Goal: Navigation & Orientation: Find specific page/section

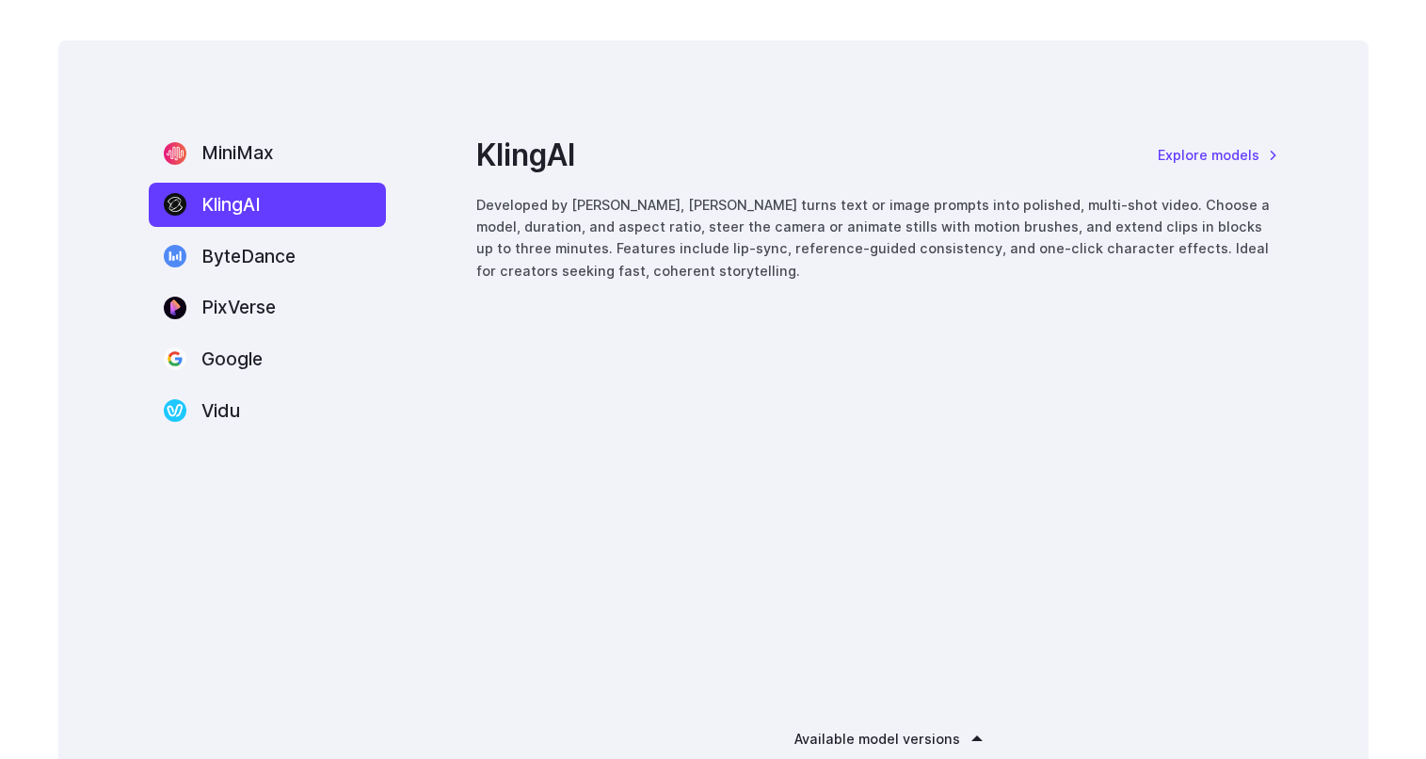
scroll to position [2391, 0]
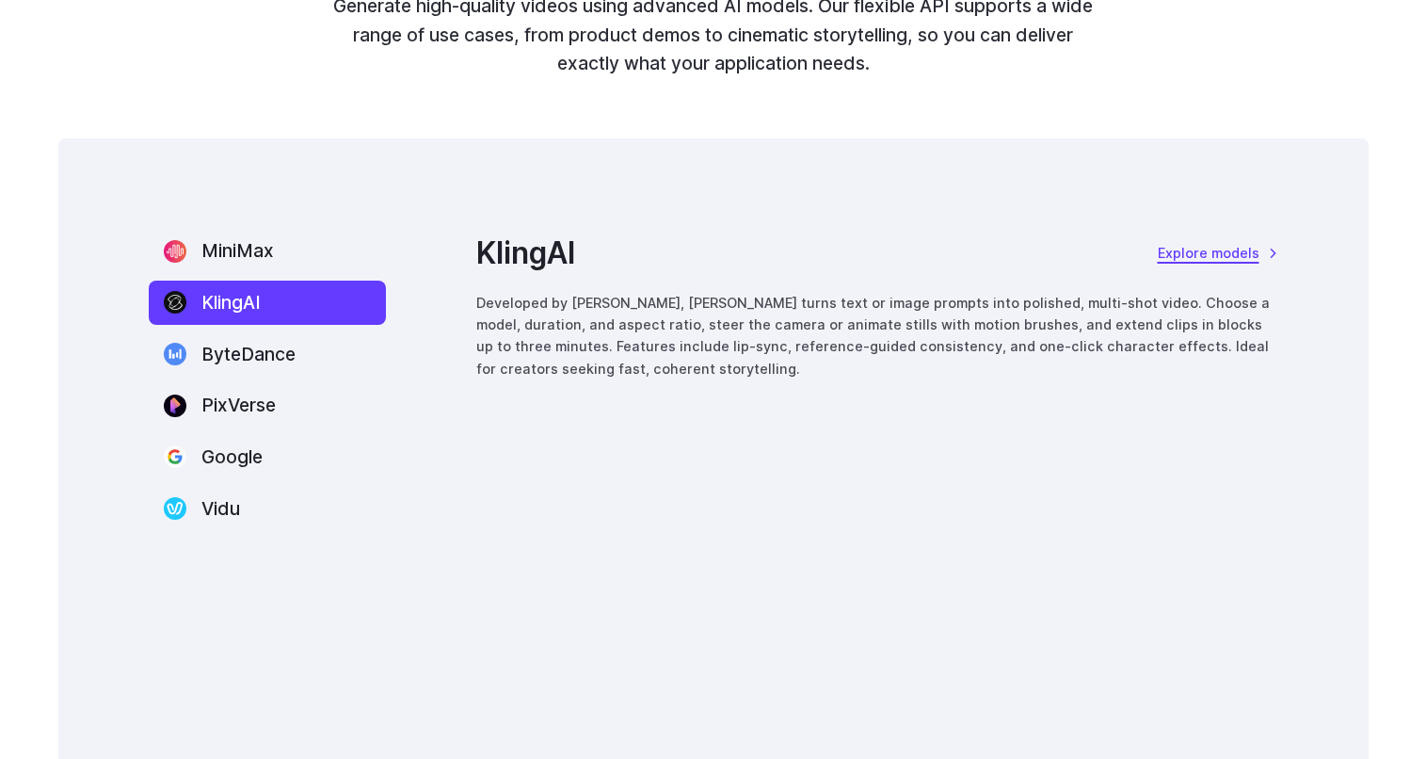
click at [1233, 254] on link "Explore models" at bounding box center [1218, 253] width 120 height 22
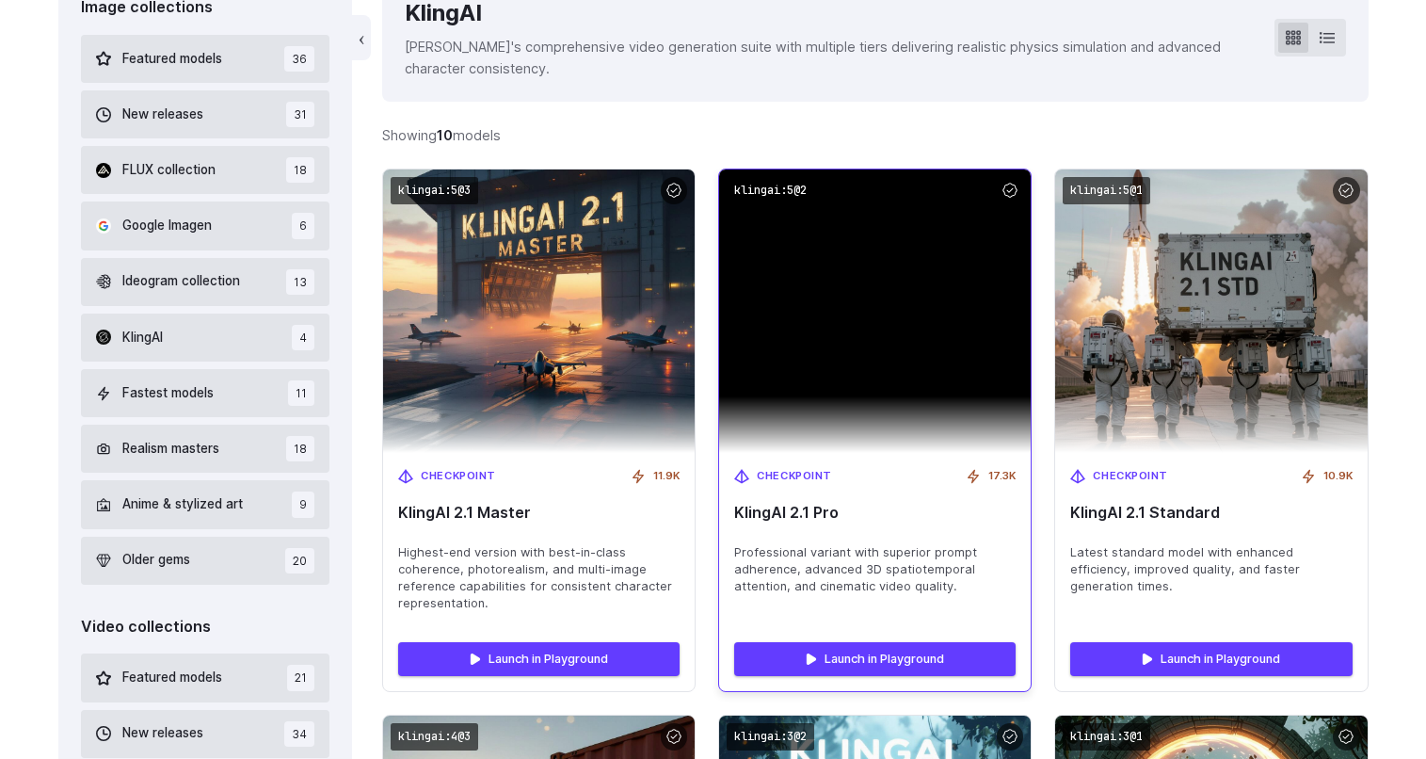
scroll to position [669, 0]
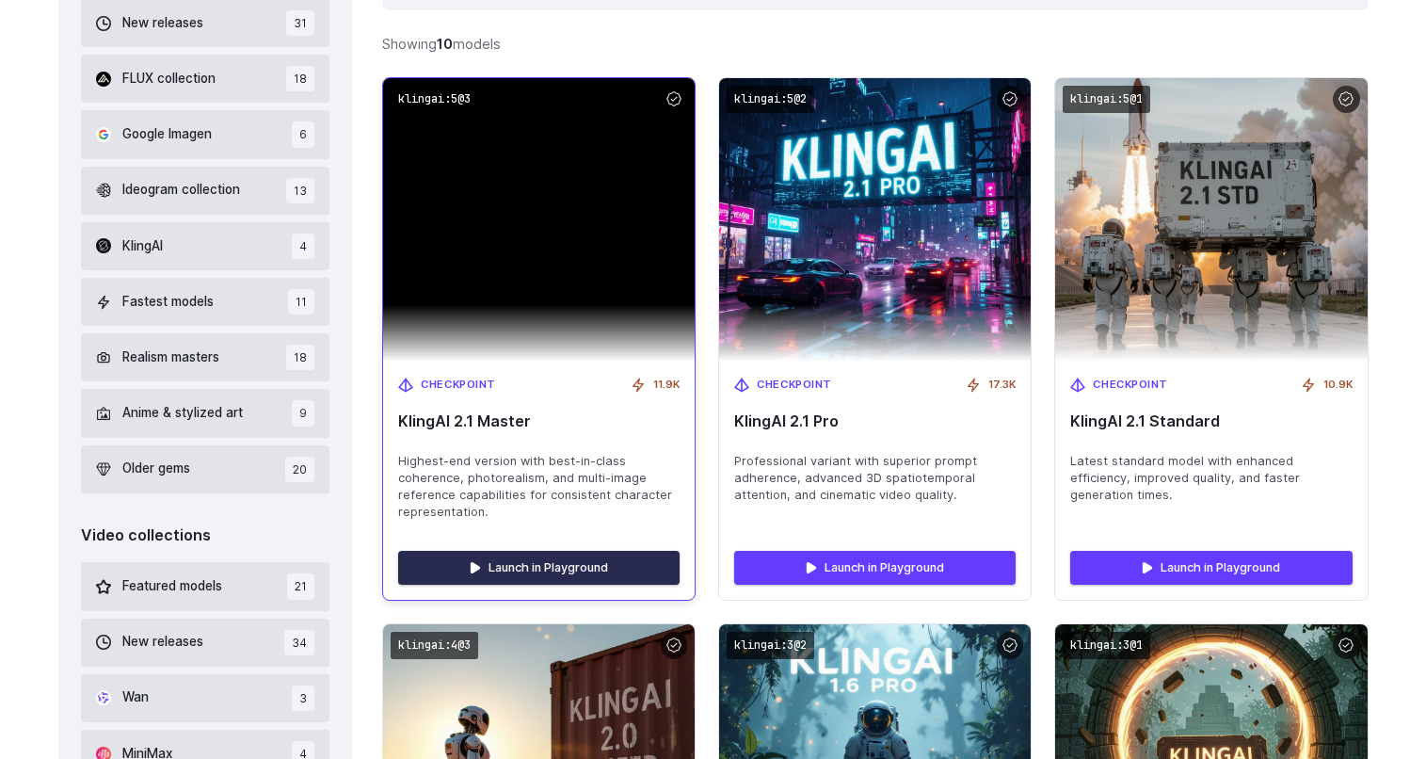
click at [545, 555] on link "Launch in Playground" at bounding box center [538, 568] width 281 height 34
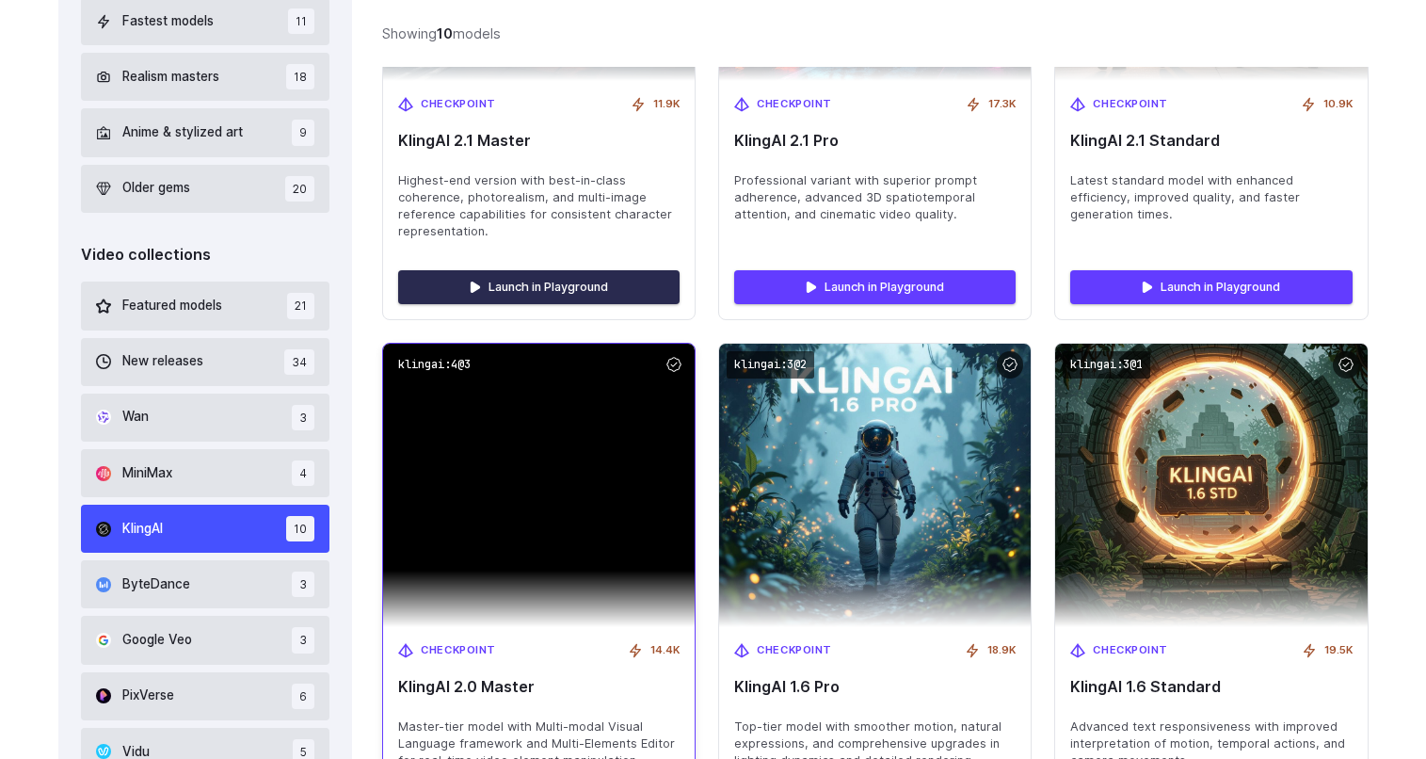
scroll to position [949, 0]
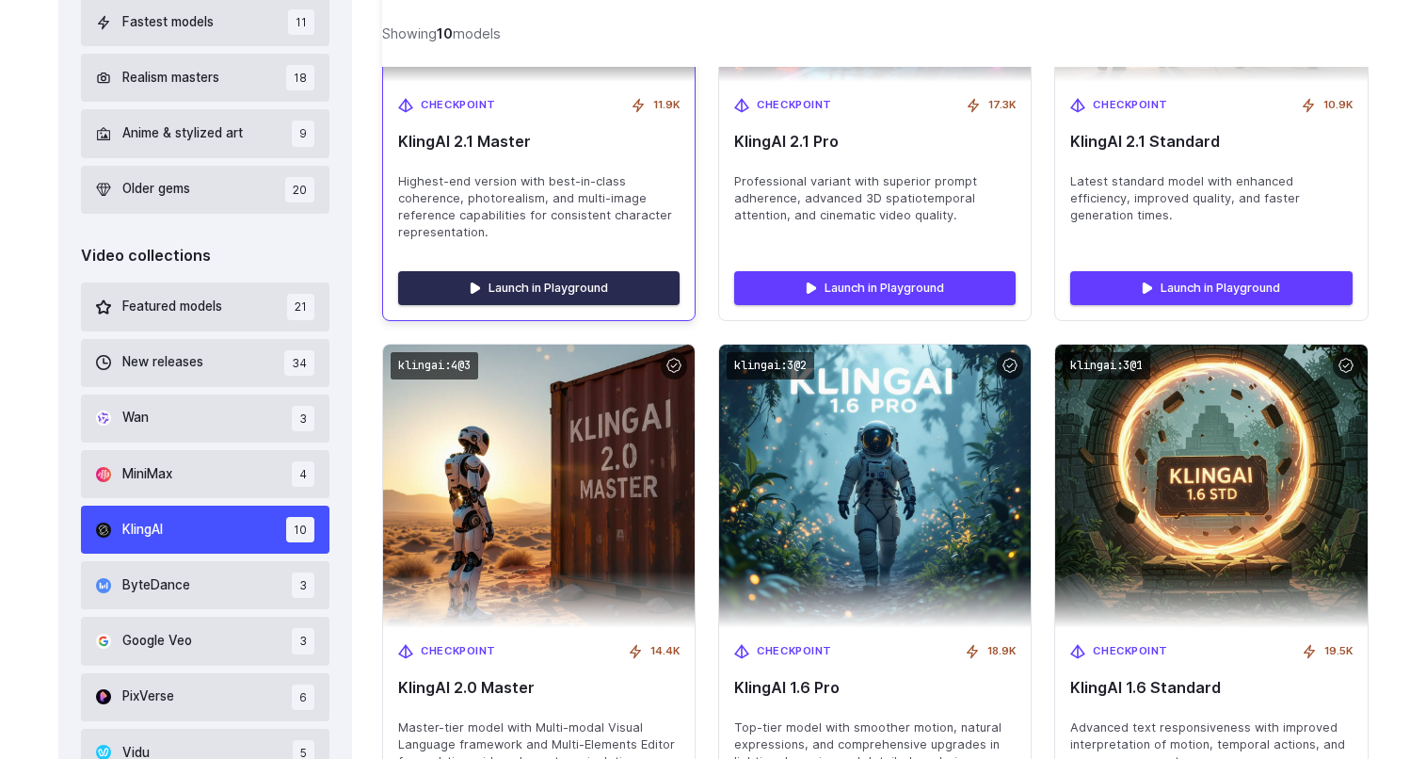
click at [568, 294] on link "Launch in Playground" at bounding box center [538, 288] width 281 height 34
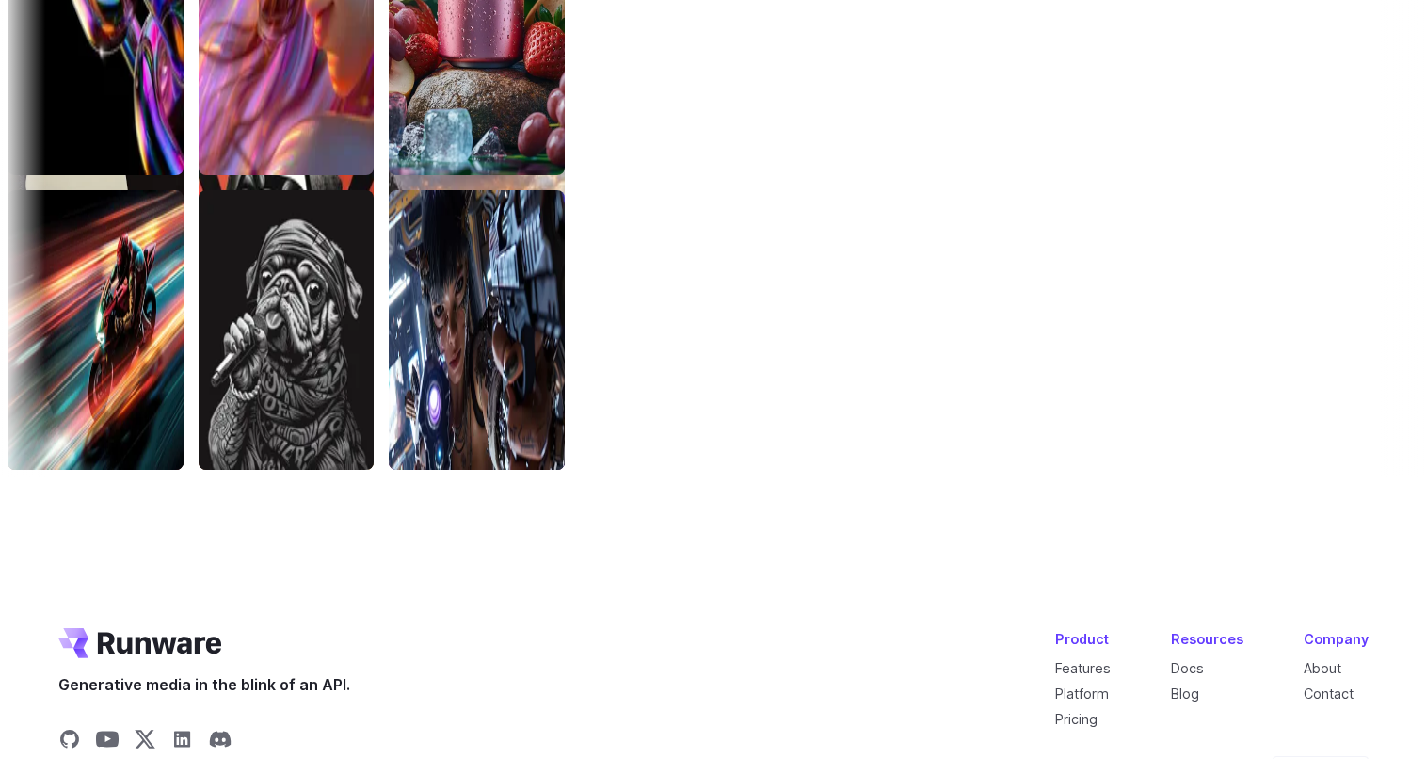
scroll to position [4943, 0]
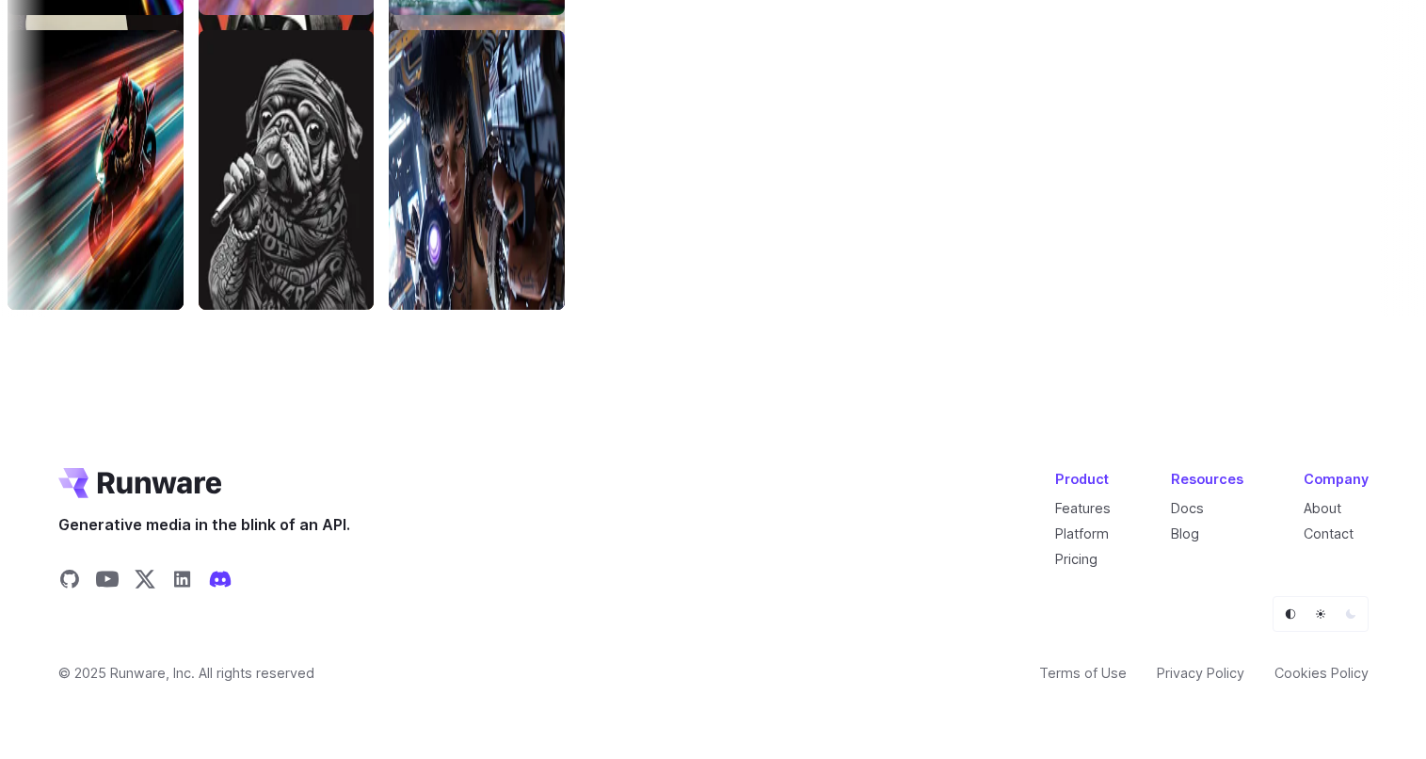
click at [223, 582] on icon "Share on Discord" at bounding box center [220, 578] width 22 height 16
